Goal: Task Accomplishment & Management: Manage account settings

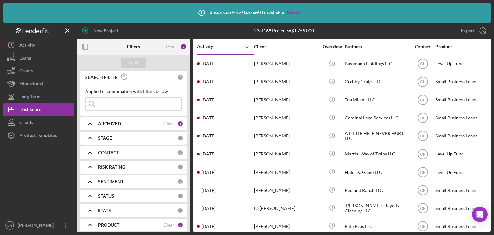
scroll to position [127, 0]
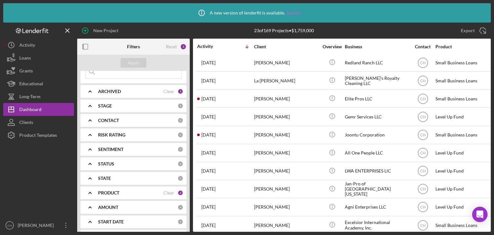
click at [296, 14] on link "Reload" at bounding box center [293, 12] width 14 height 5
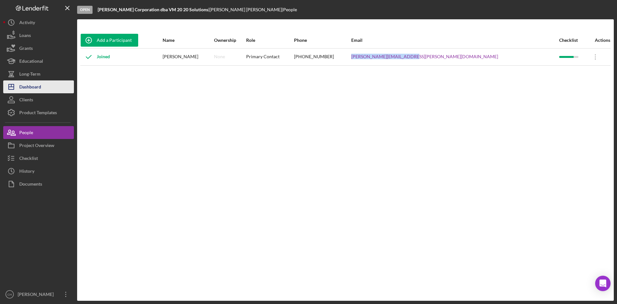
click at [34, 88] on div "Dashboard" at bounding box center [30, 87] width 22 height 14
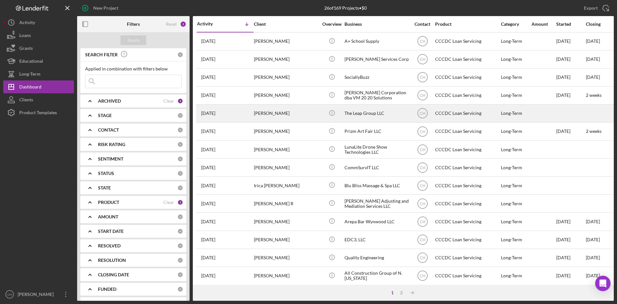
click at [286, 113] on div "[PERSON_NAME]" at bounding box center [286, 113] width 64 height 17
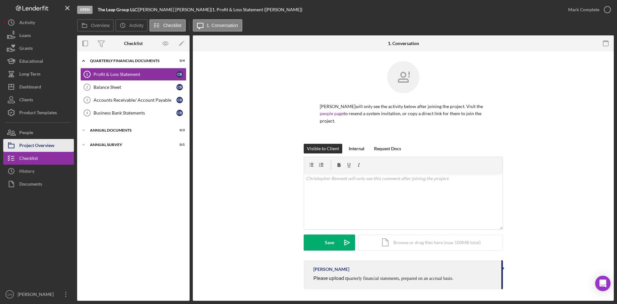
click at [49, 146] on div "Project Overview" at bounding box center [36, 146] width 35 height 14
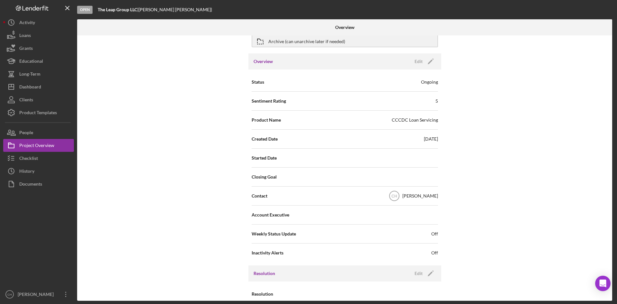
scroll to position [57, 0]
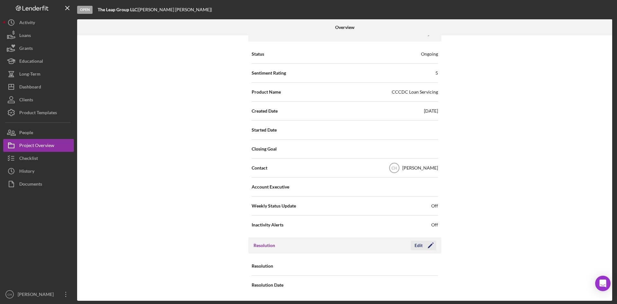
click at [429, 246] on icon "Icon/Edit" at bounding box center [431, 245] width 16 height 16
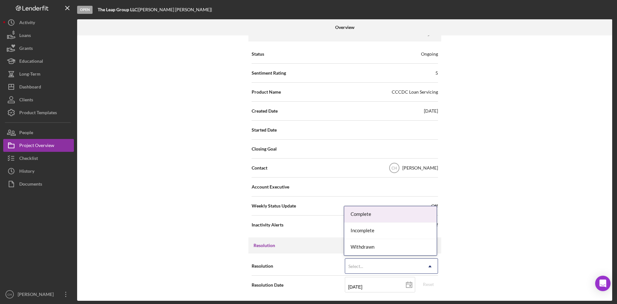
click at [359, 263] on div "Select..." at bounding box center [383, 266] width 77 height 15
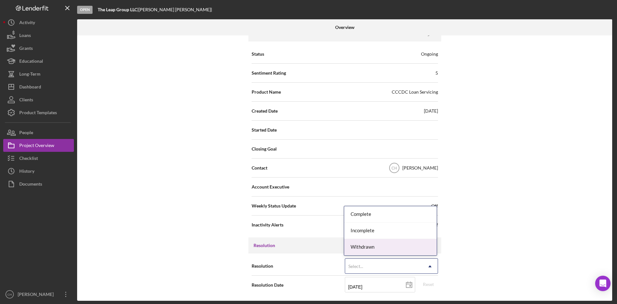
click at [361, 249] on div "Withdrawn" at bounding box center [390, 247] width 93 height 16
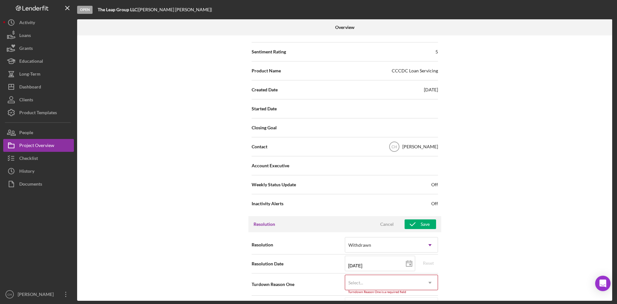
scroll to position [98, 0]
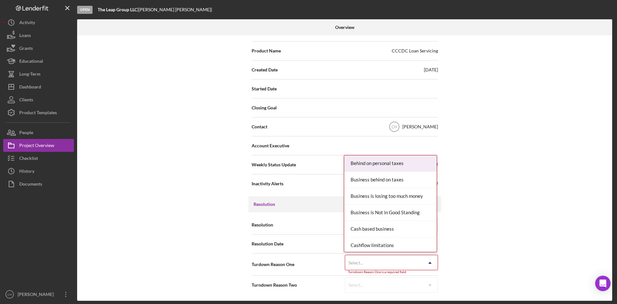
click at [366, 262] on div "Select..." at bounding box center [383, 262] width 77 height 15
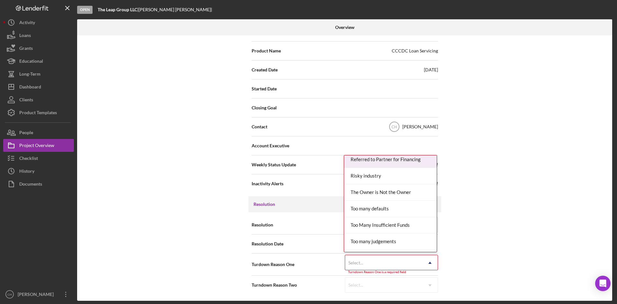
scroll to position [675, 0]
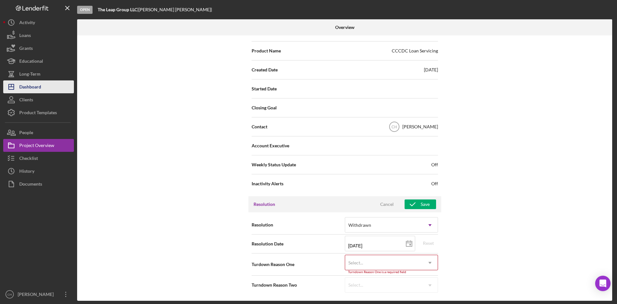
click at [39, 86] on div "Dashboard" at bounding box center [30, 87] width 22 height 14
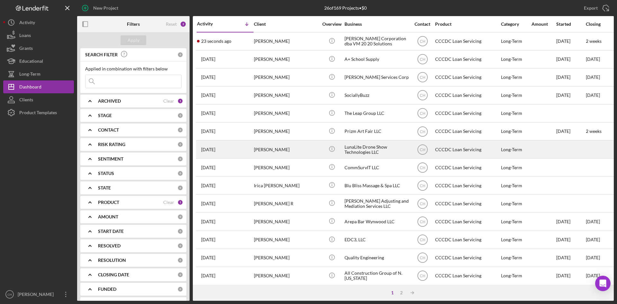
click at [282, 146] on div "[PERSON_NAME]" at bounding box center [286, 149] width 64 height 17
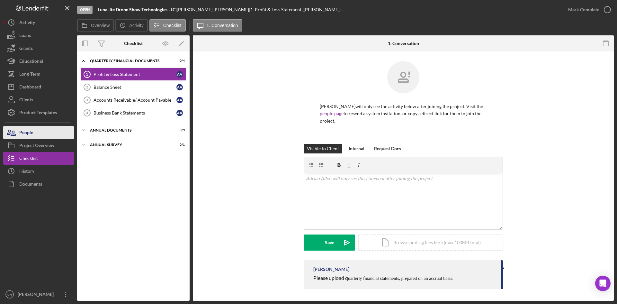
click at [41, 133] on button "People" at bounding box center [38, 132] width 71 height 13
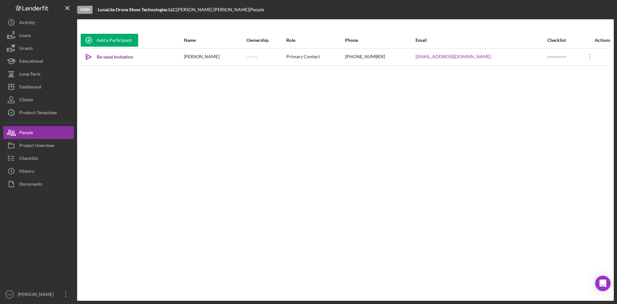
drag, startPoint x: 120, startPoint y: 58, endPoint x: 113, endPoint y: 68, distance: 12.2
click at [119, 58] on div "Re-send Invitation" at bounding box center [115, 56] width 36 height 13
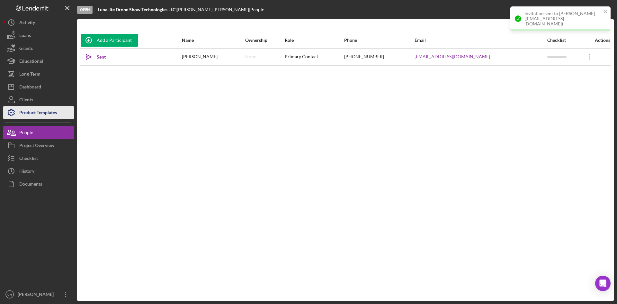
click at [28, 109] on div "Product Templates" at bounding box center [38, 113] width 38 height 14
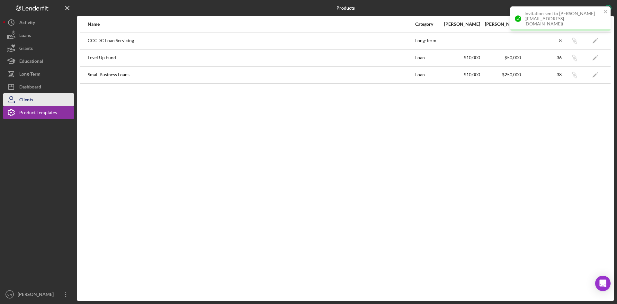
click at [28, 99] on div "Clients" at bounding box center [26, 100] width 14 height 14
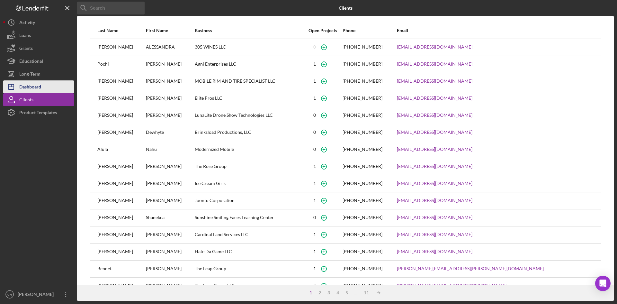
click at [30, 86] on div "Dashboard" at bounding box center [30, 87] width 22 height 14
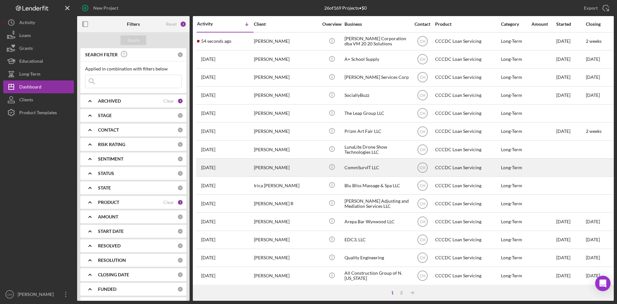
click at [284, 167] on div "[PERSON_NAME]" at bounding box center [286, 167] width 64 height 17
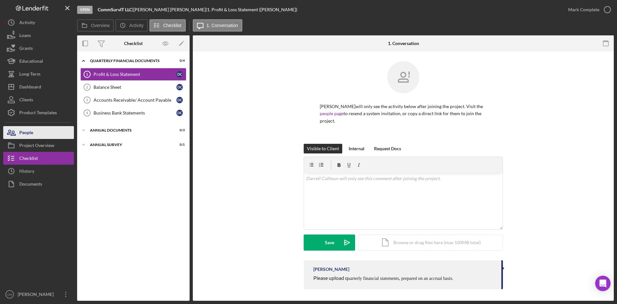
click at [44, 134] on button "People" at bounding box center [38, 132] width 71 height 13
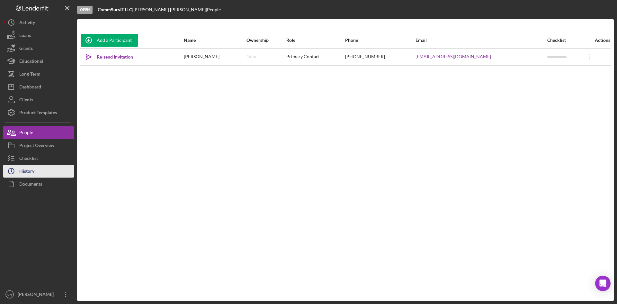
click at [48, 172] on button "Icon/History History" at bounding box center [38, 171] width 71 height 13
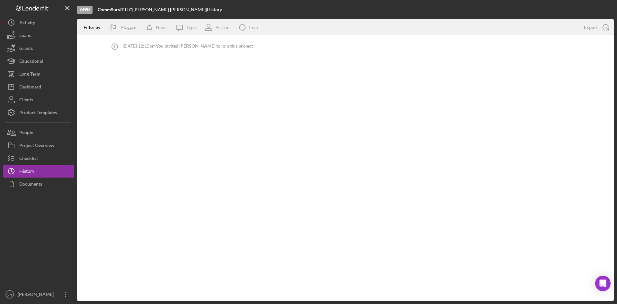
drag, startPoint x: 169, startPoint y: 10, endPoint x: 135, endPoint y: 10, distance: 34.4
click at [135, 10] on div "CommSurvIT LLC | Darrell Calhoun | History" at bounding box center [160, 9] width 124 height 5
drag, startPoint x: 163, startPoint y: 11, endPoint x: 132, endPoint y: 8, distance: 30.7
click at [132, 8] on b "CommSurvIT LLC" at bounding box center [115, 9] width 34 height 5
drag, startPoint x: 134, startPoint y: 10, endPoint x: 97, endPoint y: 10, distance: 36.3
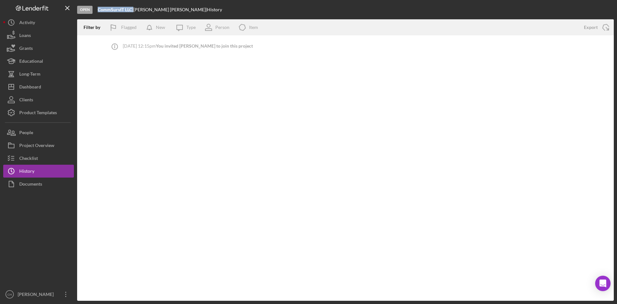
click at [97, 10] on div "Open CommSurvIT LLC | Darrell Calhoun | History" at bounding box center [345, 9] width 537 height 19
copy div "CommSurvIT LLC"
drag, startPoint x: 29, startPoint y: 133, endPoint x: 69, endPoint y: 98, distance: 53.1
click at [29, 133] on div "People" at bounding box center [26, 133] width 14 height 14
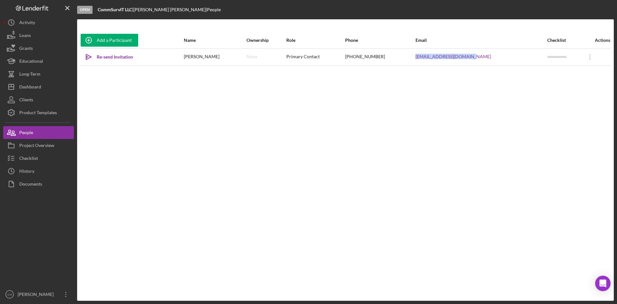
drag, startPoint x: 491, startPoint y: 57, endPoint x: 422, endPoint y: 57, distance: 69.1
click at [422, 57] on tr "Icon/icon-invite-send Re-send Invitation Darrell Calhoun None Primary Contact (…" at bounding box center [345, 56] width 530 height 17
copy tr "ccalhoun@commsurvit.com"
drag, startPoint x: 114, startPoint y: 57, endPoint x: 150, endPoint y: 66, distance: 37.0
click at [114, 57] on div "Re-send Invitation" at bounding box center [115, 56] width 36 height 13
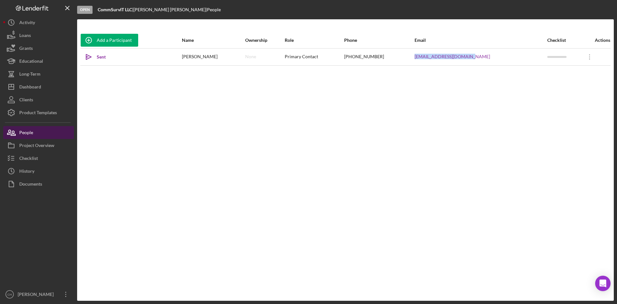
click at [42, 132] on button "People" at bounding box center [38, 132] width 71 height 13
click at [39, 142] on div "Project Overview" at bounding box center [36, 146] width 35 height 14
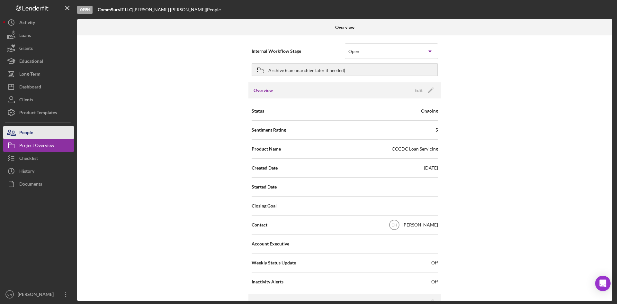
click at [30, 127] on div "People" at bounding box center [26, 133] width 14 height 14
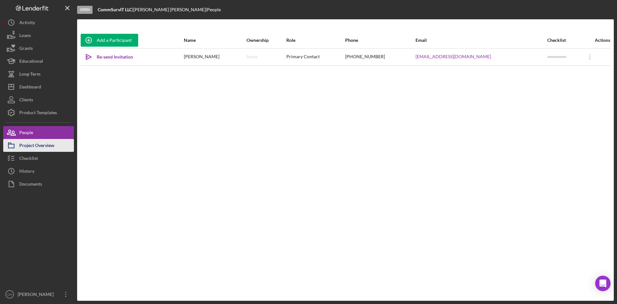
click at [32, 146] on div "Project Overview" at bounding box center [36, 146] width 35 height 14
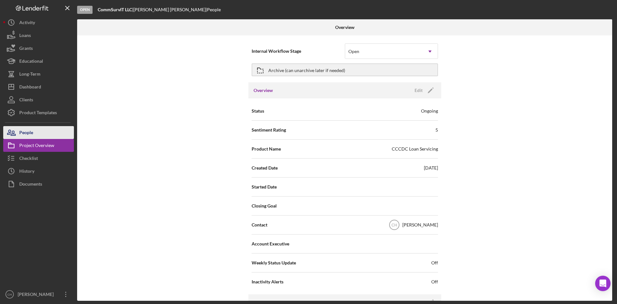
click at [47, 131] on button "People" at bounding box center [38, 132] width 71 height 13
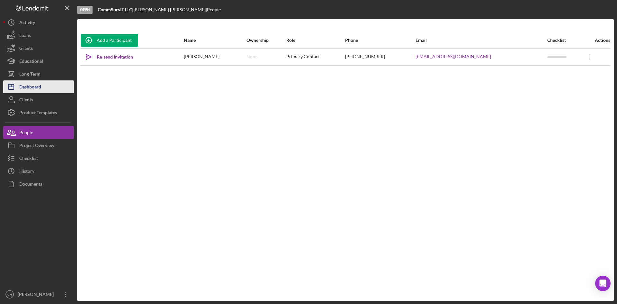
click at [41, 85] on div "Dashboard" at bounding box center [30, 87] width 22 height 14
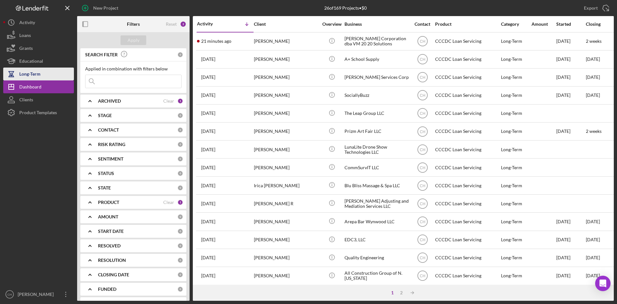
click at [28, 74] on div "Long-Term" at bounding box center [29, 75] width 21 height 14
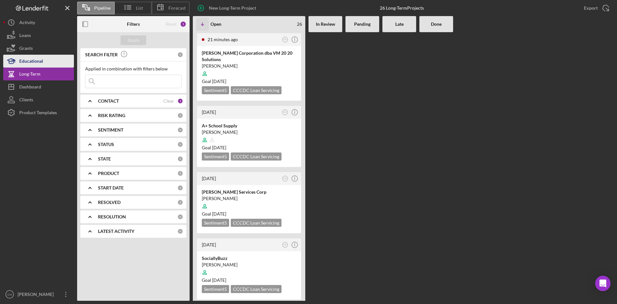
click at [28, 63] on div "Educational" at bounding box center [31, 62] width 24 height 14
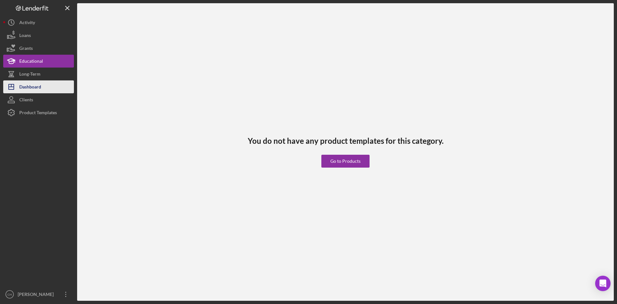
click at [35, 86] on div "Dashboard" at bounding box center [30, 87] width 22 height 14
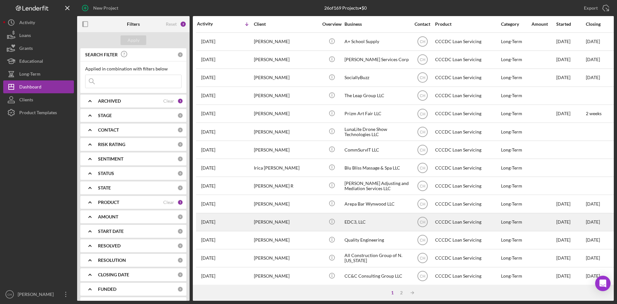
scroll to position [64, 0]
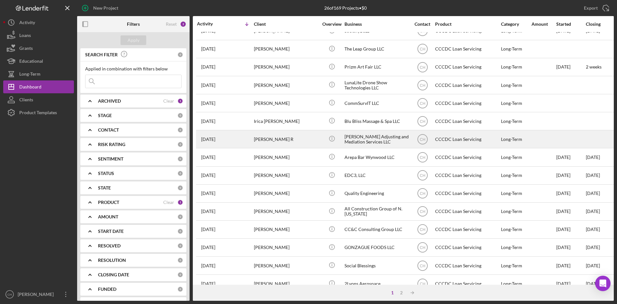
click at [215, 141] on time "[DATE]" at bounding box center [208, 139] width 14 height 5
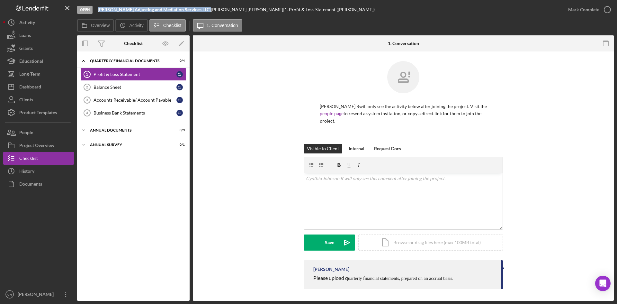
drag, startPoint x: 191, startPoint y: 10, endPoint x: 96, endPoint y: 9, distance: 95.5
click at [96, 9] on div "Open Johnson Adjusting and Mediation Services LLC | Cynthia Johnson R | 1. Prof…" at bounding box center [319, 9] width 485 height 19
copy div "[PERSON_NAME] Adjusting and Mediation Services LLC"
click at [30, 130] on div "People" at bounding box center [26, 133] width 14 height 14
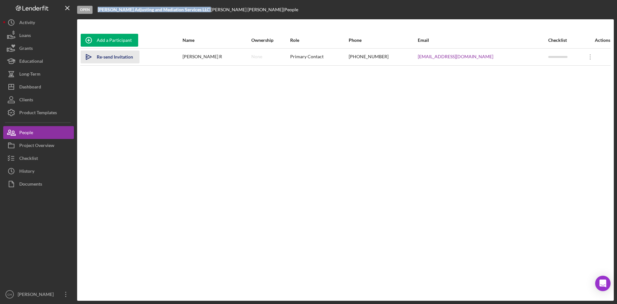
click at [125, 55] on div "Re-send Invitation" at bounding box center [115, 56] width 36 height 13
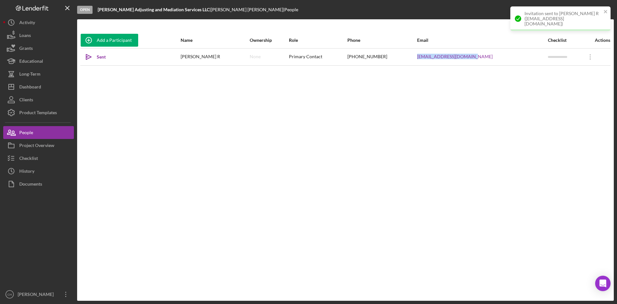
drag, startPoint x: 498, startPoint y: 58, endPoint x: 429, endPoint y: 60, distance: 68.8
click at [429, 60] on tr "Icon/icon-invite-send Sent Cynthia Johnson R None Primary Contact (954) 899-647…" at bounding box center [345, 56] width 530 height 17
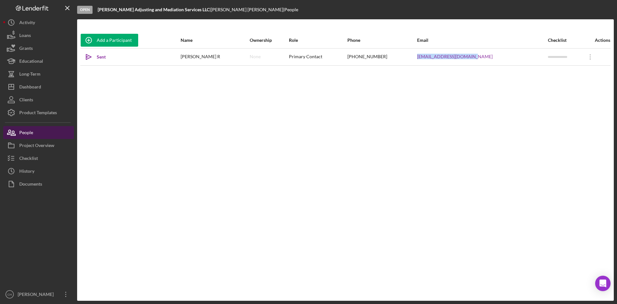
click at [49, 135] on button "People" at bounding box center [38, 132] width 71 height 13
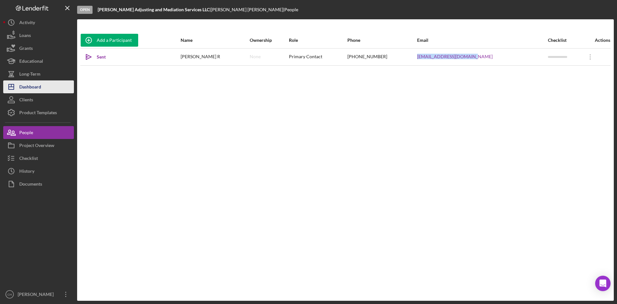
click at [43, 90] on button "Icon/Dashboard Dashboard" at bounding box center [38, 86] width 71 height 13
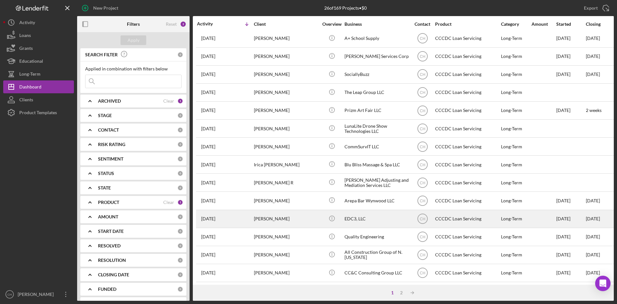
scroll to position [32, 0]
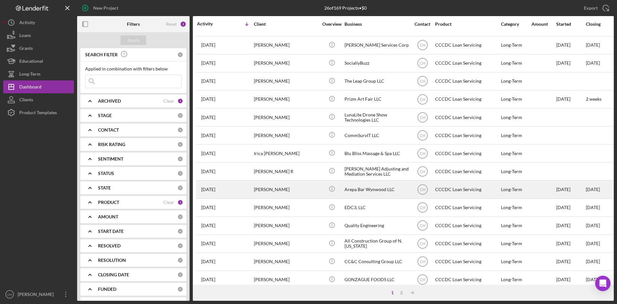
click at [291, 188] on div "[PERSON_NAME]" at bounding box center [286, 189] width 64 height 17
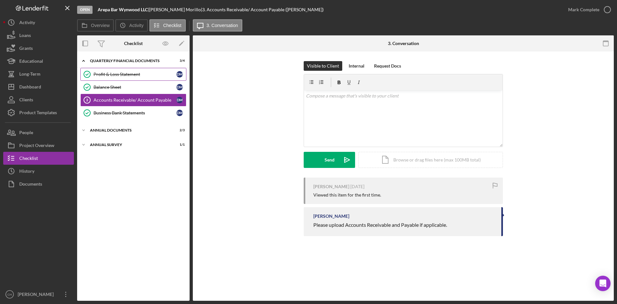
click at [130, 78] on link "Profit & Loss Statement Profit & Loss Statement D M" at bounding box center [133, 74] width 106 height 13
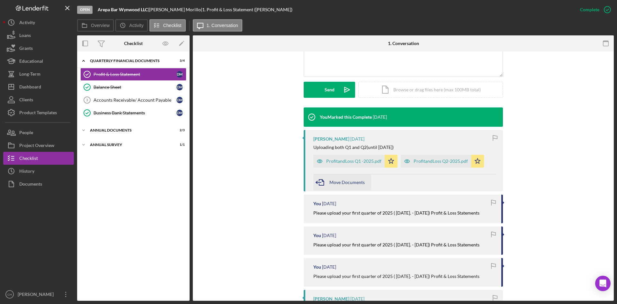
scroll to position [161, 0]
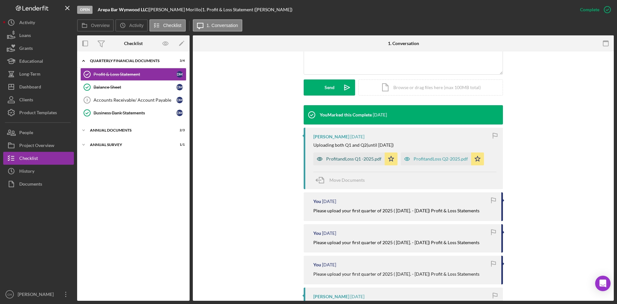
click at [337, 158] on div "ProfitandLoss Q1 -2025.pdf" at bounding box center [353, 158] width 55 height 5
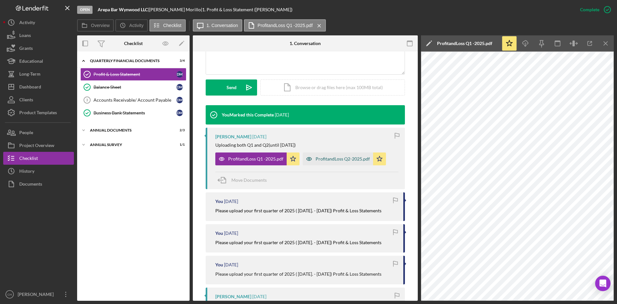
click at [327, 162] on div "ProfitandLoss Q2-2025.pdf" at bounding box center [338, 158] width 70 height 13
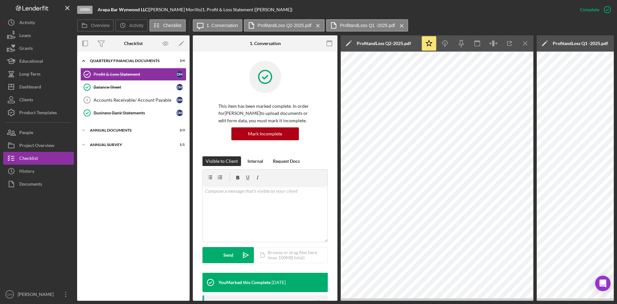
scroll to position [0, 0]
click at [34, 136] on button "People" at bounding box center [38, 132] width 71 height 13
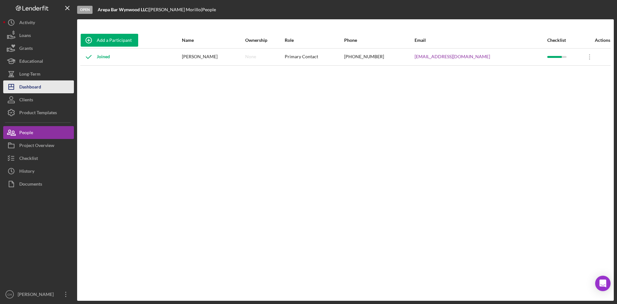
click at [40, 83] on div "Dashboard" at bounding box center [30, 87] width 22 height 14
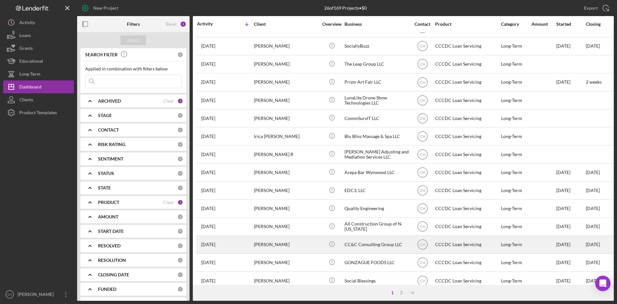
scroll to position [64, 0]
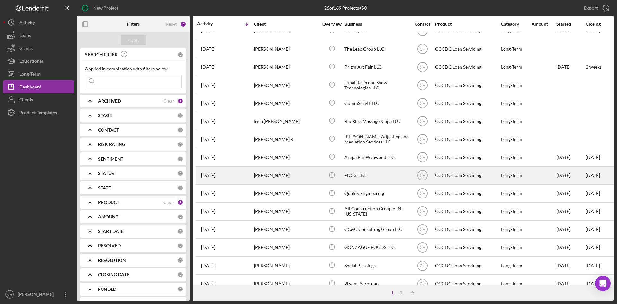
click at [286, 178] on div "[PERSON_NAME]" at bounding box center [286, 175] width 64 height 17
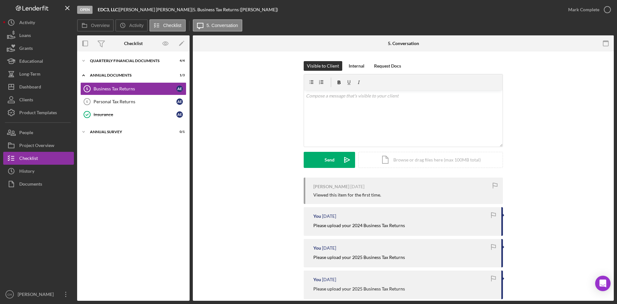
drag, startPoint x: 121, startPoint y: 11, endPoint x: 96, endPoint y: 13, distance: 24.1
click at [96, 13] on div "Open EDC3, LLC | Ashley Elliot | 5. Business Tax Returns (Ashley E.)" at bounding box center [319, 9] width 485 height 19
copy div "EDC3, LLC"
drag, startPoint x: 29, startPoint y: 132, endPoint x: 49, endPoint y: 129, distance: 20.5
click at [29, 132] on div "People" at bounding box center [26, 133] width 14 height 14
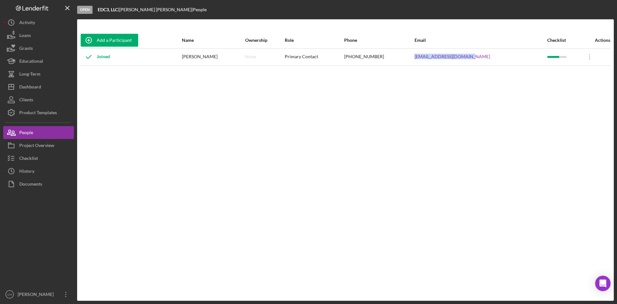
drag, startPoint x: 480, startPoint y: 54, endPoint x: 416, endPoint y: 55, distance: 63.3
click at [416, 55] on tr "Joined Ashley Elliot None Primary Contact (904) 662-7775 esashley@edc3global.co…" at bounding box center [345, 56] width 530 height 17
copy tr "esashley@edc3global.com"
click at [41, 157] on button "Checklist" at bounding box center [38, 158] width 71 height 13
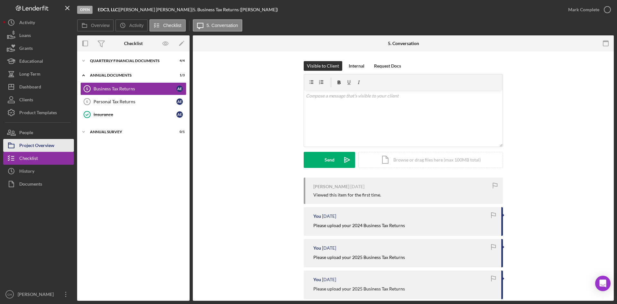
click at [49, 147] on div "Project Overview" at bounding box center [36, 146] width 35 height 14
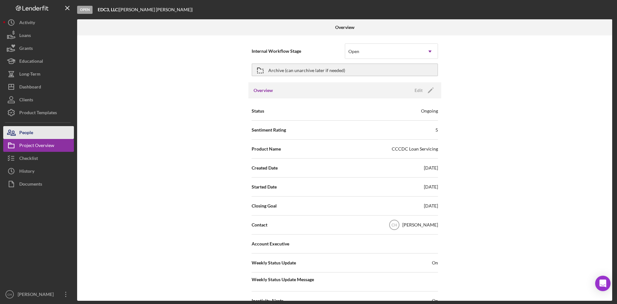
click at [26, 129] on div "People" at bounding box center [26, 133] width 14 height 14
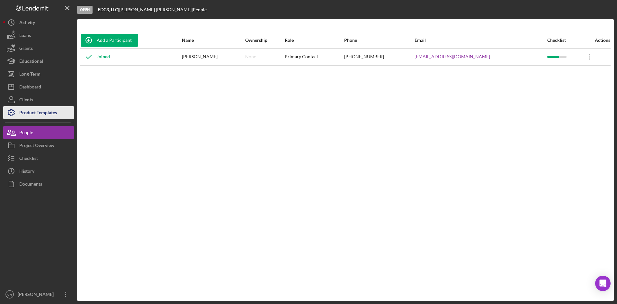
click at [3, 126] on button "People" at bounding box center [38, 132] width 71 height 13
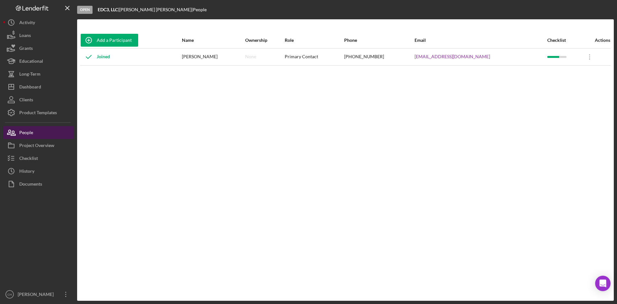
click at [40, 131] on button "People" at bounding box center [38, 132] width 71 height 13
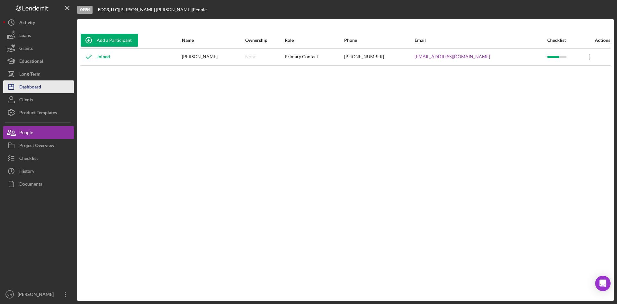
click at [46, 85] on button "Icon/Dashboard Dashboard" at bounding box center [38, 86] width 71 height 13
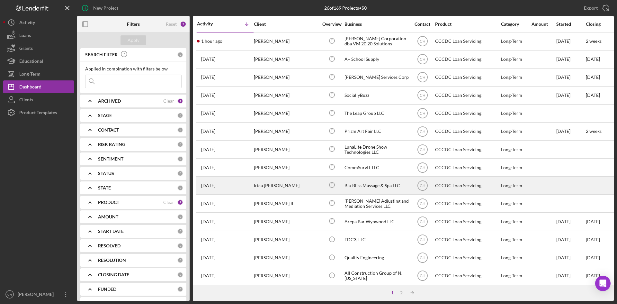
scroll to position [32, 0]
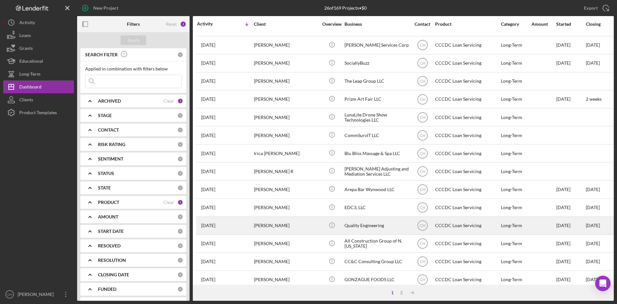
click at [282, 227] on div "[PERSON_NAME]" at bounding box center [286, 225] width 64 height 17
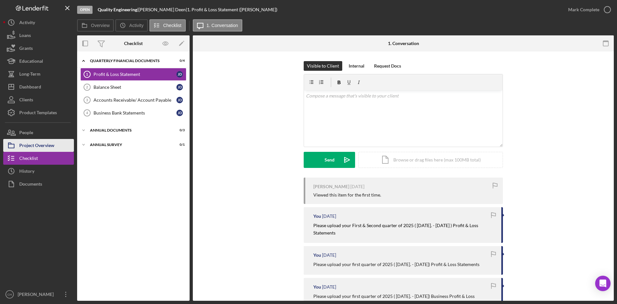
click at [37, 144] on div "Project Overview" at bounding box center [36, 146] width 35 height 14
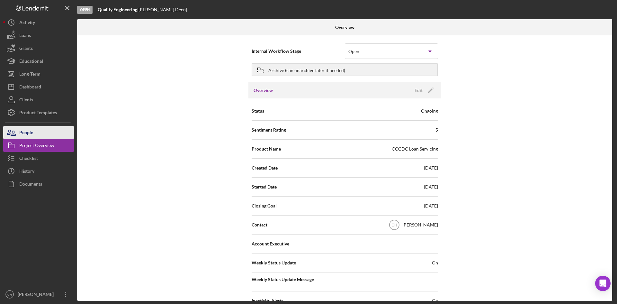
click at [33, 136] on div "People" at bounding box center [26, 133] width 14 height 14
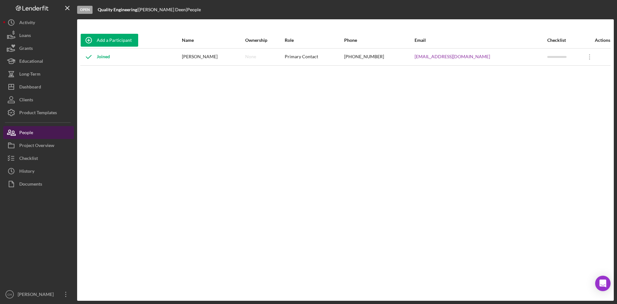
click at [33, 136] on div "People" at bounding box center [26, 133] width 14 height 14
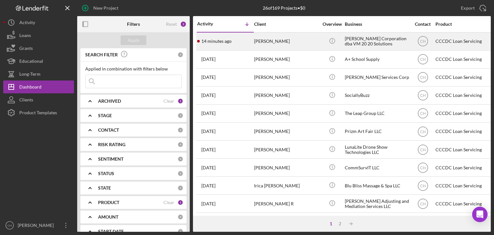
click at [238, 40] on div "14 minutes ago [PERSON_NAME]" at bounding box center [225, 41] width 56 height 17
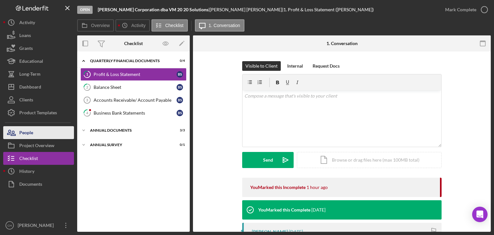
click at [42, 133] on button "People" at bounding box center [38, 132] width 71 height 13
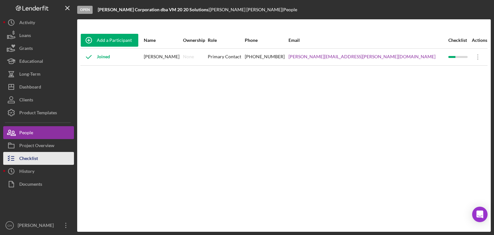
click at [41, 156] on button "Checklist" at bounding box center [38, 158] width 71 height 13
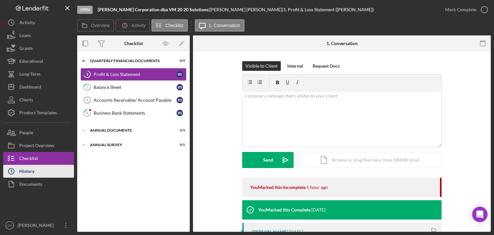
click at [36, 170] on button "Icon/History History" at bounding box center [38, 171] width 71 height 13
